Goal: Contribute content: Add original content to the website for others to see

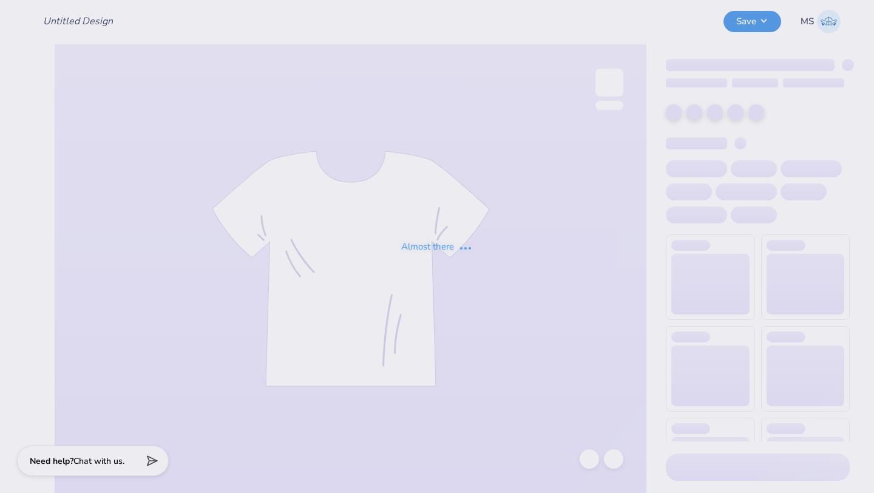
type input "bid day 1"
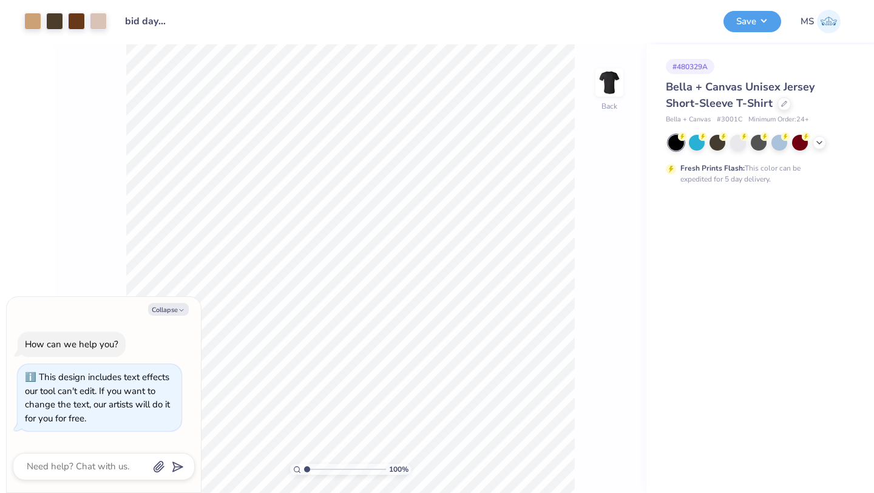
type textarea "x"
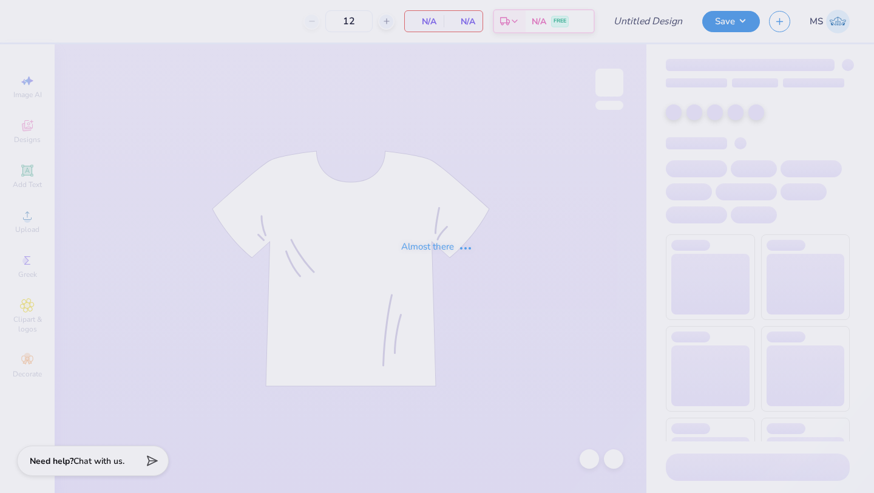
type input "bid day 1"
type input "120"
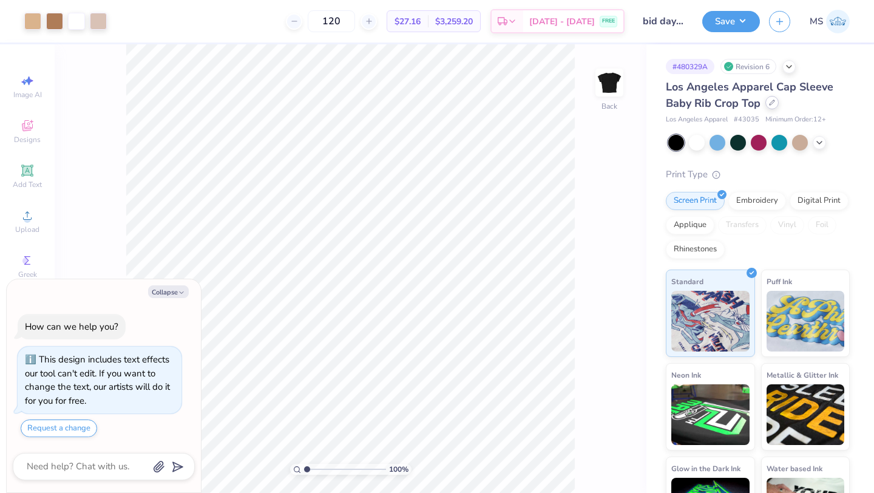
click at [769, 102] on icon at bounding box center [772, 102] width 6 height 6
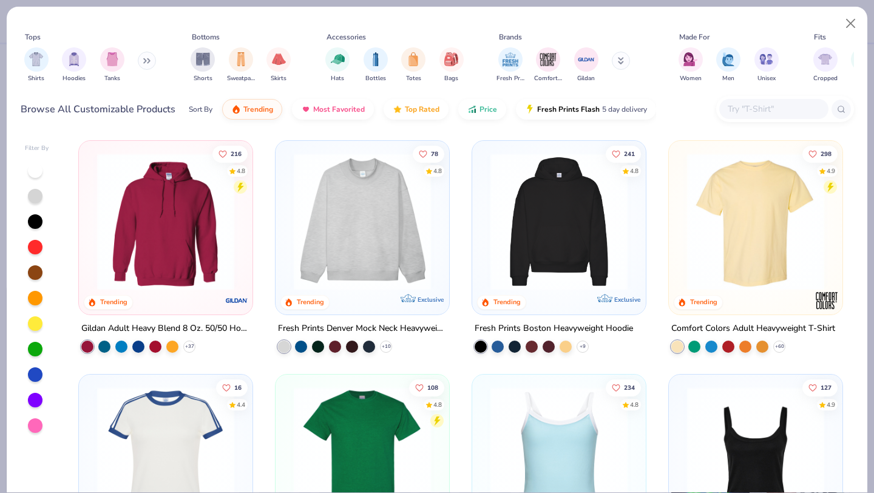
type textarea "x"
click at [742, 107] on input "text" at bounding box center [772, 109] width 93 height 14
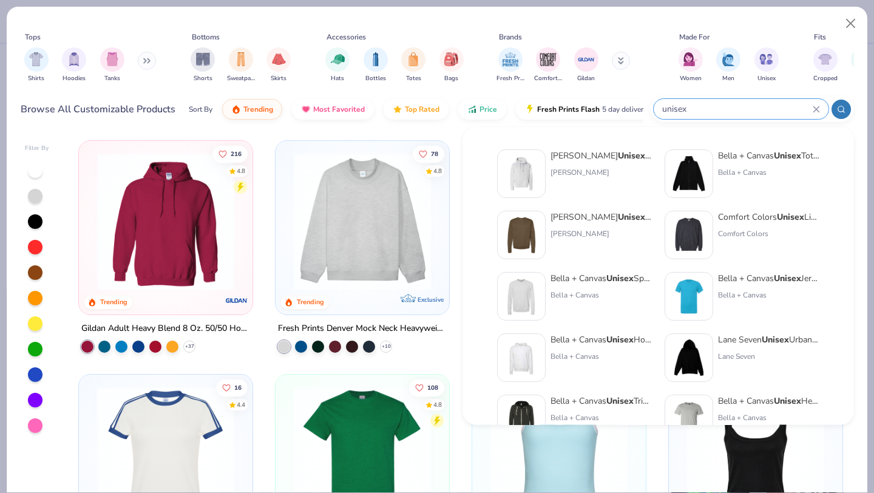
type input "unisex"
click at [744, 276] on div "Bella + Canvas Unisex Jersey Short-Sleeve T-Shirt" at bounding box center [769, 278] width 102 height 13
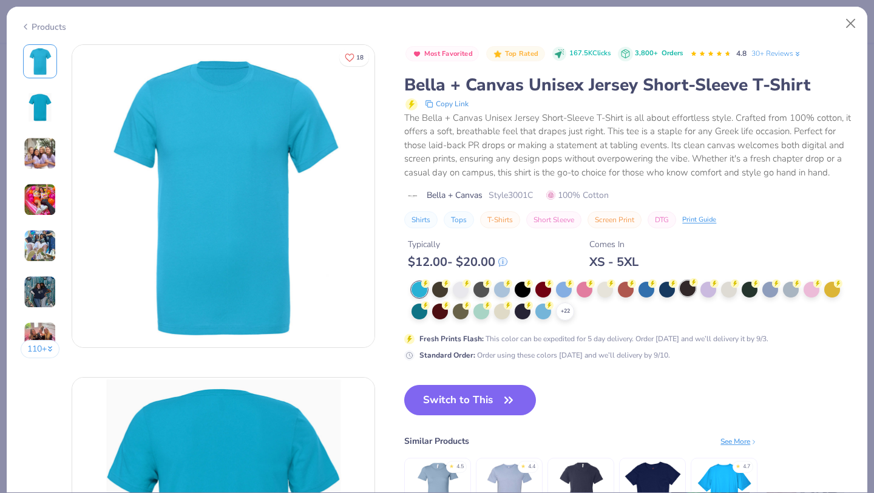
click at [685, 290] on div at bounding box center [687, 288] width 16 height 16
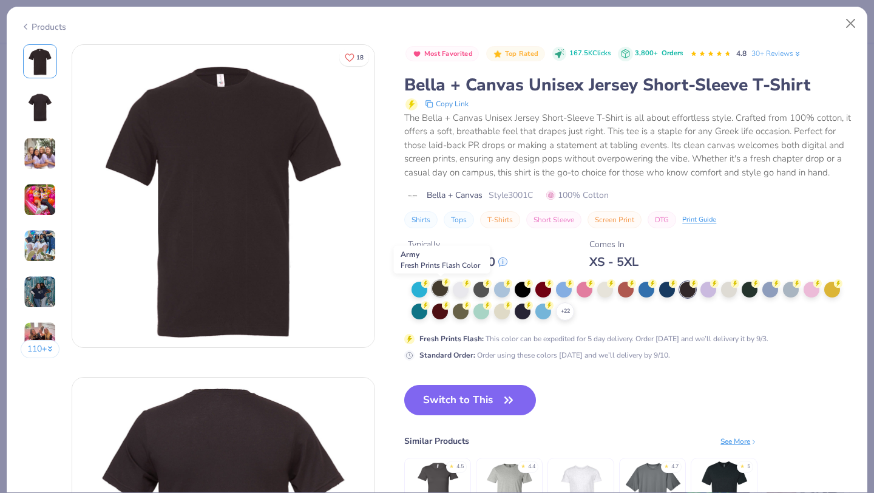
click at [441, 291] on div at bounding box center [440, 288] width 16 height 16
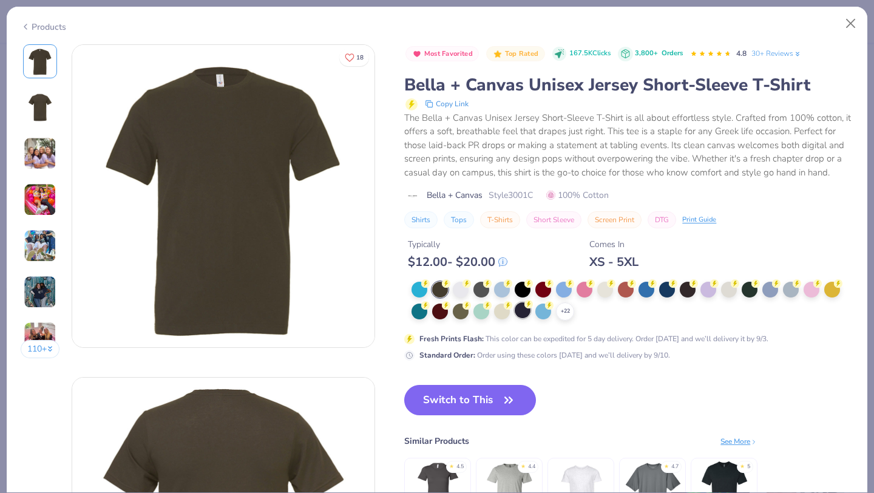
click at [525, 315] on div at bounding box center [522, 310] width 16 height 16
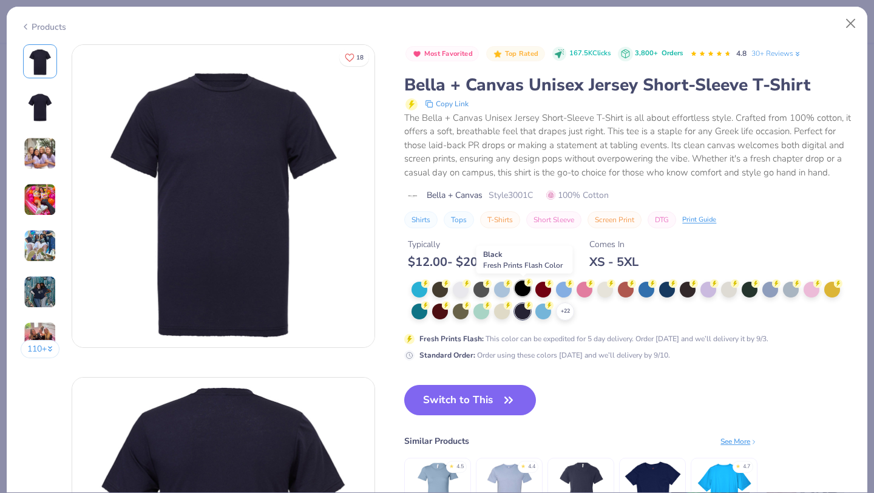
click at [521, 291] on div at bounding box center [522, 288] width 16 height 16
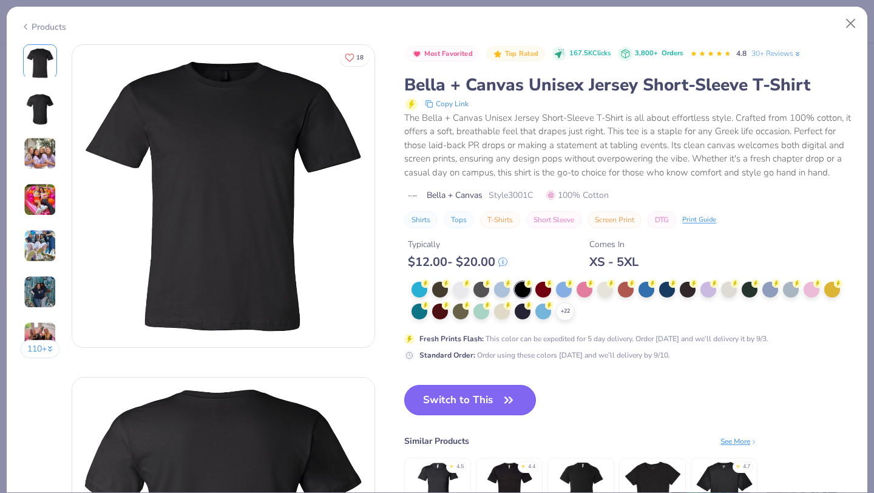
click at [515, 393] on icon "button" at bounding box center [508, 399] width 17 height 17
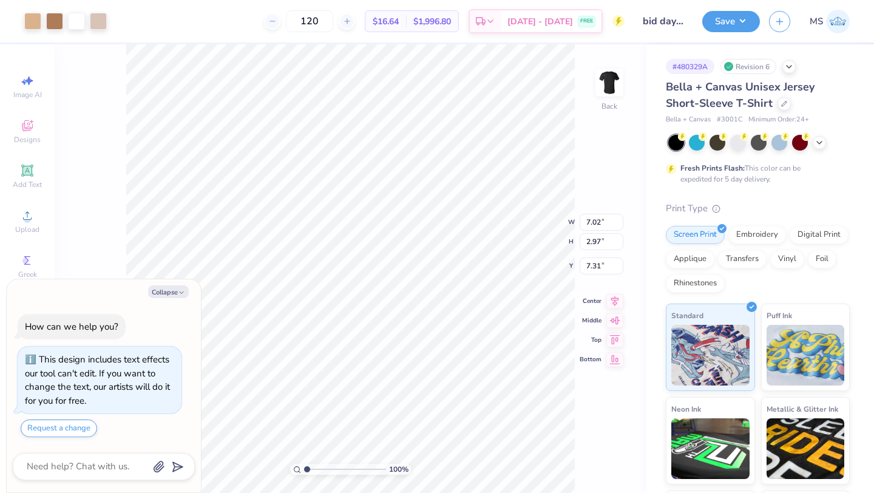
type textarea "x"
type input "3.00"
type textarea "x"
type input "8.89"
type input "3.18"
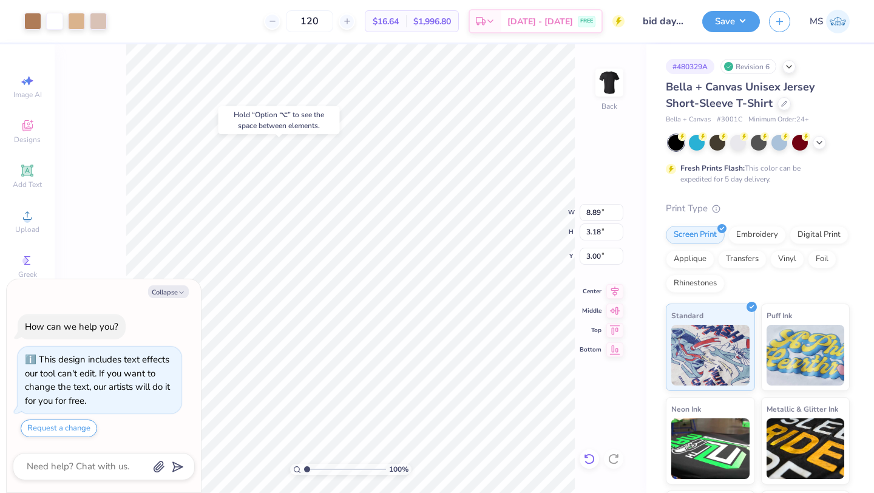
click at [588, 455] on icon at bounding box center [589, 459] width 12 height 12
type textarea "x"
type input "7.02"
type input "2.51"
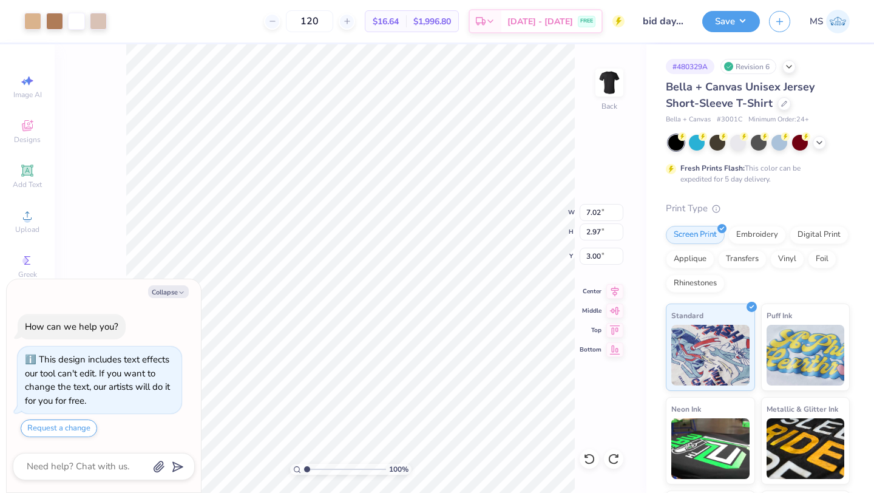
type textarea "x"
type input "9.97"
type input "4.22"
type textarea "x"
type input "10.00"
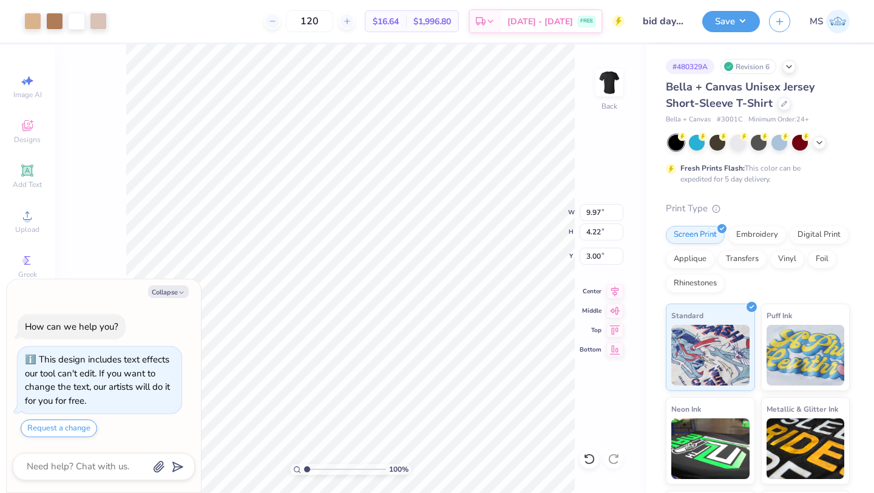
type input "4.23"
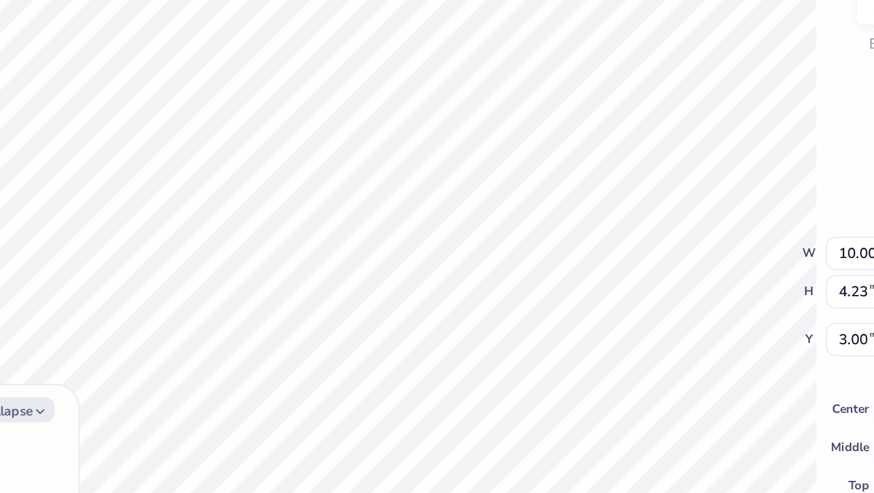
type textarea "x"
type input "9.05"
type input "3.83"
type textarea "x"
type input "10.00"
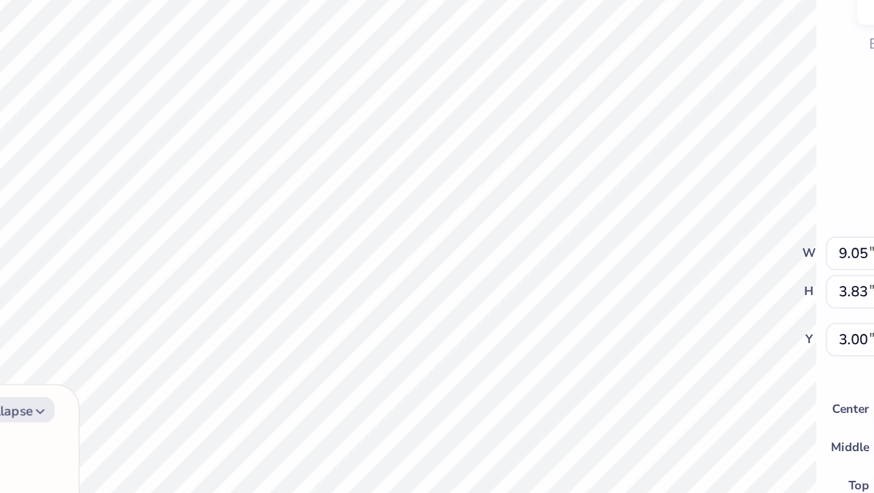
type input "4.23"
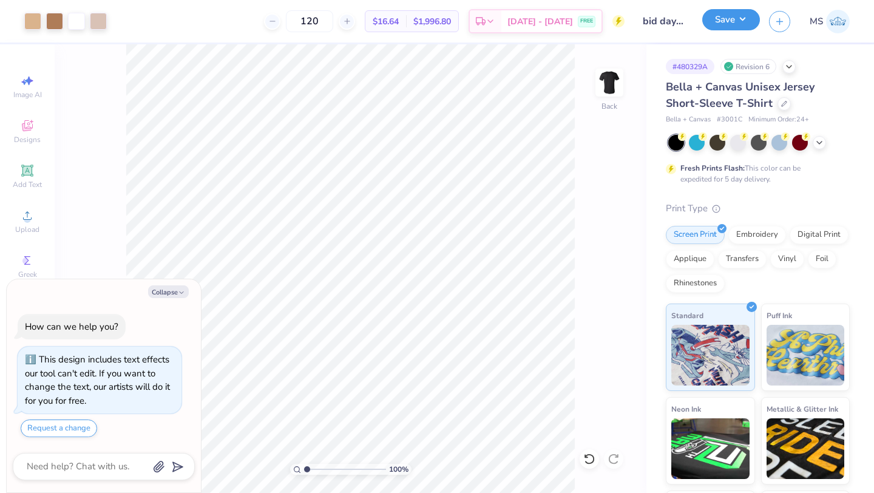
click at [716, 21] on button "Save" at bounding box center [731, 19] width 58 height 21
type textarea "x"
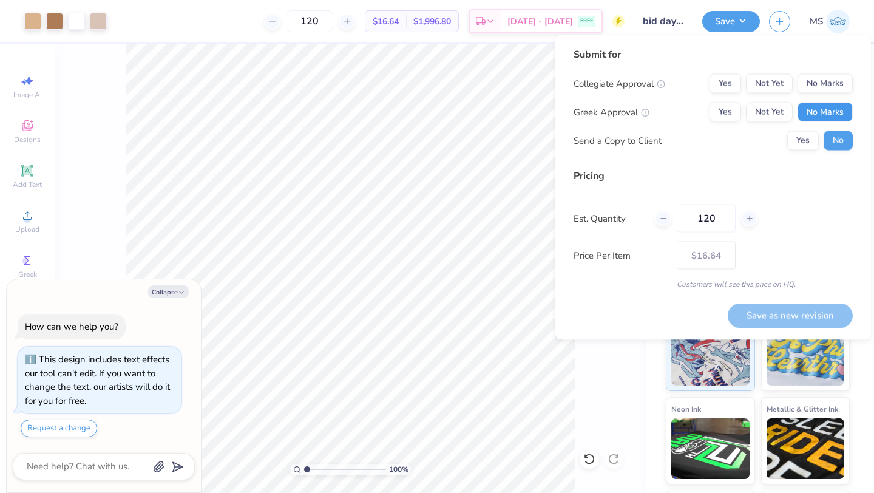
click at [820, 111] on button "No Marks" at bounding box center [824, 112] width 55 height 19
click at [766, 114] on button "Not Yet" at bounding box center [769, 112] width 47 height 19
click at [832, 83] on button "No Marks" at bounding box center [824, 83] width 55 height 19
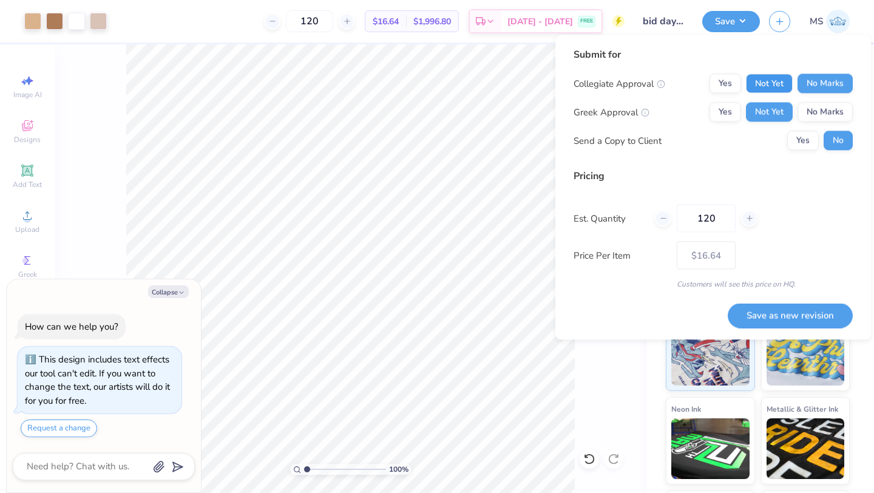
click at [766, 80] on button "Not Yet" at bounding box center [769, 83] width 47 height 19
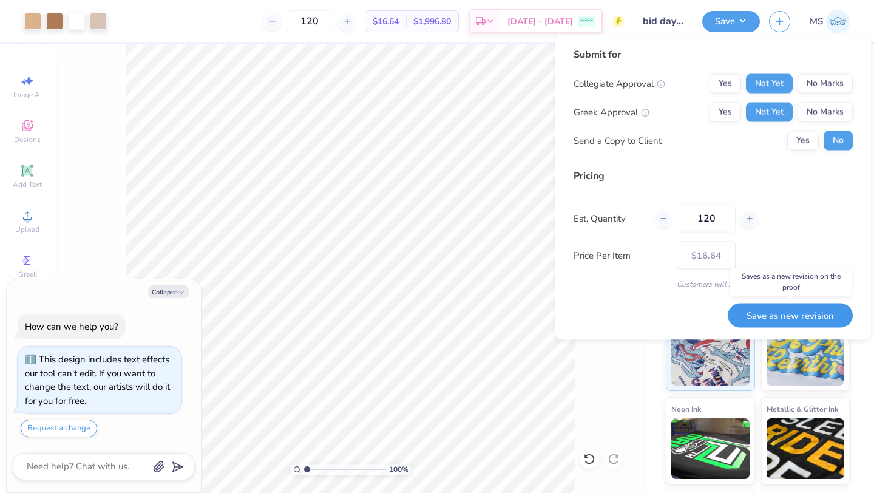
click at [796, 317] on button "Save as new revision" at bounding box center [789, 315] width 125 height 25
type input "$16.64"
type textarea "x"
type input "– –"
